Goal: Complete application form

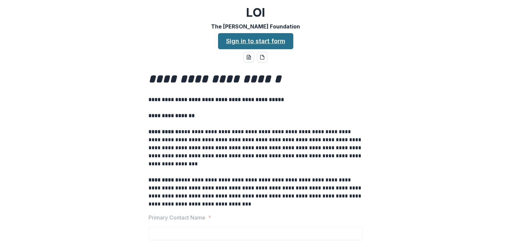
click at [238, 41] on link "Sign in to start form" at bounding box center [255, 41] width 75 height 16
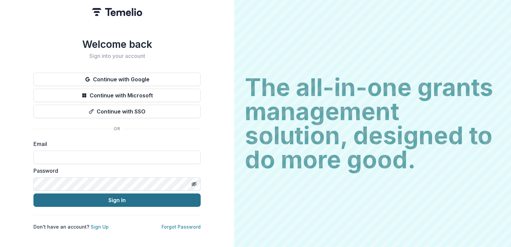
type input "**********"
click at [103, 195] on button "Sign In" at bounding box center [116, 199] width 167 height 13
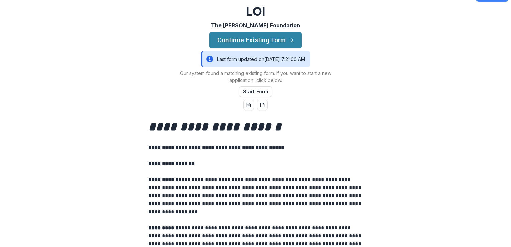
scroll to position [16, 0]
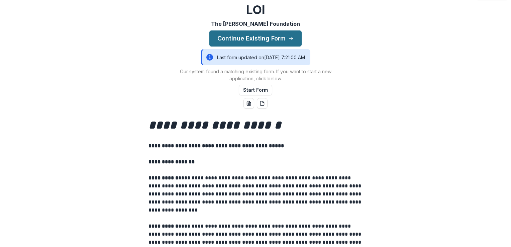
click at [264, 37] on button "Continue Existing Form" at bounding box center [255, 38] width 92 height 16
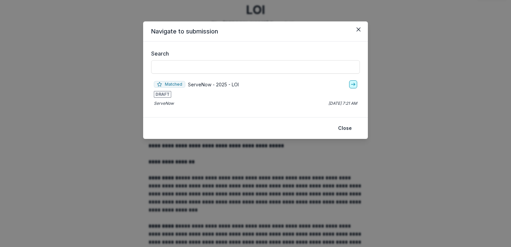
click at [352, 84] on icon "go-to" at bounding box center [352, 84] width 5 height 5
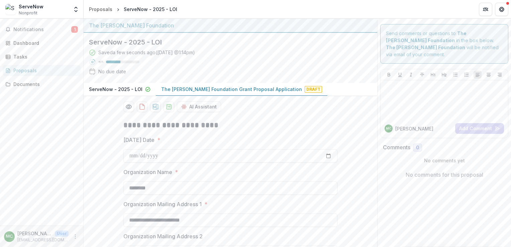
click at [259, 88] on p "The [PERSON_NAME] Foundation Grant Proposal Application" at bounding box center [231, 89] width 141 height 7
click at [102, 24] on div "The [PERSON_NAME] Foundation" at bounding box center [230, 25] width 283 height 8
click at [73, 27] on span "1" at bounding box center [74, 29] width 7 height 7
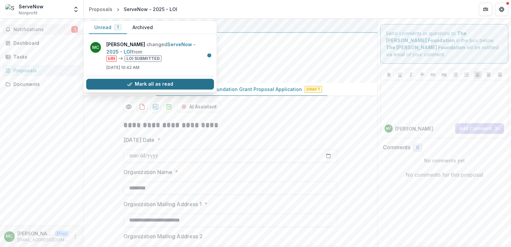
click at [132, 84] on icon "button" at bounding box center [129, 83] width 5 height 5
